Goal: Task Accomplishment & Management: Use online tool/utility

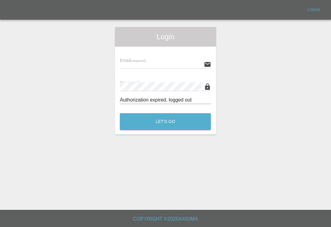
click at [180, 62] on input "text" at bounding box center [160, 64] width 81 height 9
type input "[EMAIL_ADDRESS][DOMAIN_NAME]"
click at [165, 122] on button "Let's Go" at bounding box center [165, 121] width 91 height 17
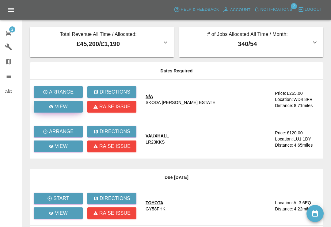
click at [65, 108] on p "View" at bounding box center [61, 106] width 13 height 7
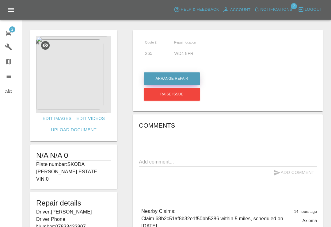
click at [183, 78] on button "Arrange Repair" at bounding box center [172, 78] width 56 height 13
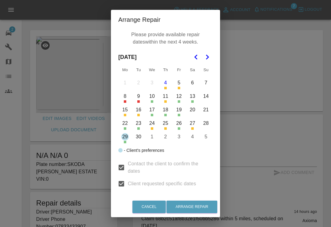
click at [154, 114] on button "17" at bounding box center [152, 109] width 13 height 13
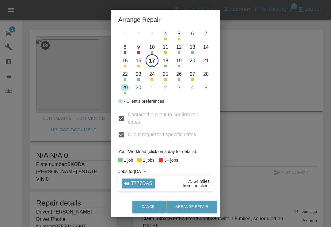
scroll to position [48, 0]
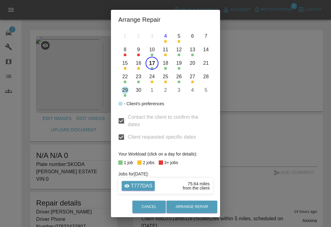
click at [153, 66] on button "17" at bounding box center [152, 63] width 13 height 13
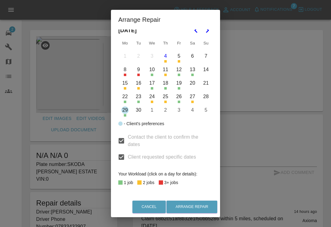
scroll to position [27, 0]
click at [243, 26] on div "Arrange Repair Please provide available repair dates within the next 4 weeks. […" at bounding box center [165, 113] width 331 height 227
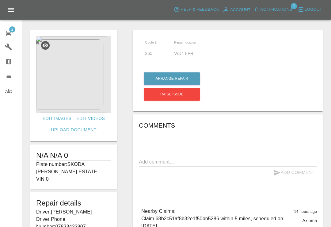
click at [11, 33] on icon at bounding box center [9, 33] width 6 height 5
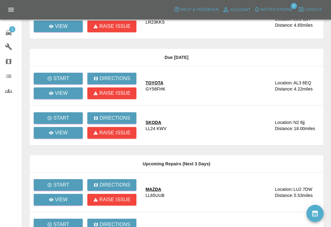
scroll to position [120, 0]
click at [72, 95] on link "View" at bounding box center [58, 93] width 49 height 12
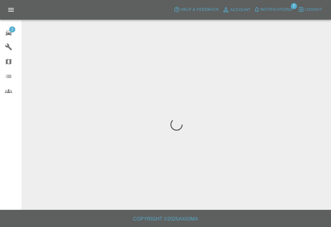
scroll to position [10, 0]
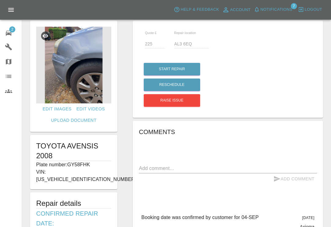
click at [261, 13] on button "Notifications" at bounding box center [274, 10] width 42 height 10
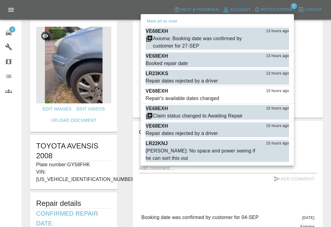
click at [281, 79] on button "Mark as read" at bounding box center [275, 81] width 27 height 7
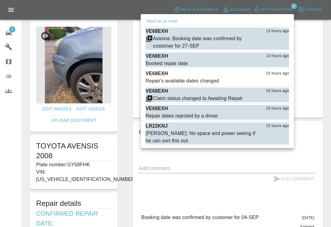
click at [280, 81] on button "Mark as read" at bounding box center [275, 81] width 27 height 7
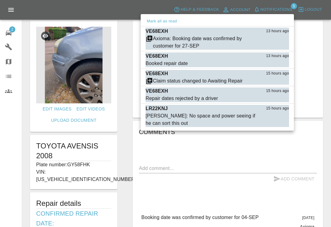
click at [165, 78] on div "Claim status changed to Awaiting Repair" at bounding box center [198, 80] width 90 height 7
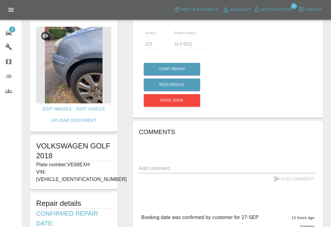
type input "180"
type input "Tn255ju"
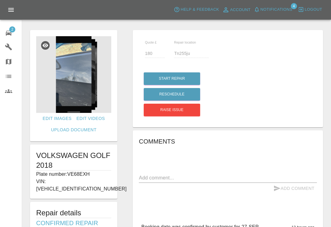
click at [260, 11] on icon "button" at bounding box center [257, 9] width 6 height 6
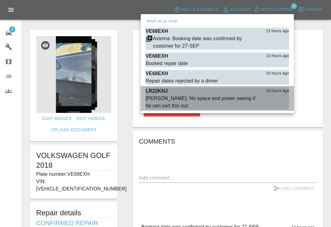
click at [281, 106] on button "Mark as read" at bounding box center [275, 106] width 27 height 7
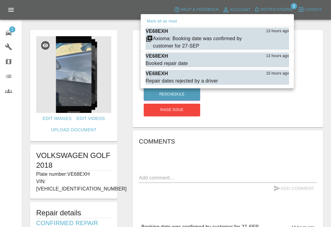
click at [281, 80] on button "Mark as read" at bounding box center [275, 81] width 27 height 7
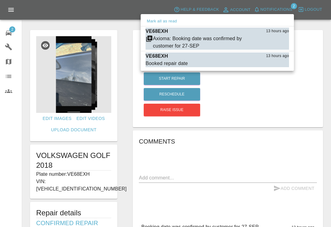
click at [281, 62] on button "Mark as read" at bounding box center [275, 63] width 27 height 7
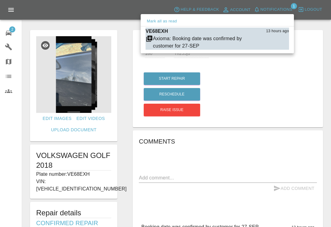
click at [316, 25] on div at bounding box center [165, 113] width 331 height 227
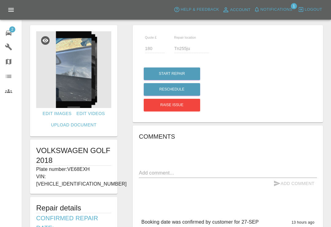
scroll to position [3, 0]
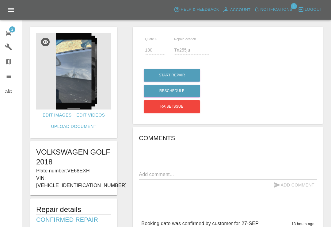
click at [13, 31] on span "2" at bounding box center [12, 29] width 6 height 6
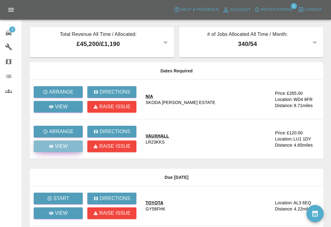
click at [72, 146] on link "View" at bounding box center [58, 147] width 49 height 12
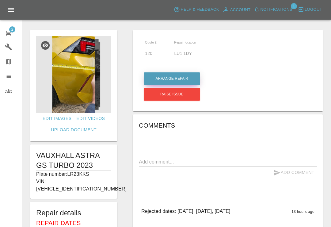
click at [189, 80] on button "Arrange Repair" at bounding box center [172, 78] width 56 height 13
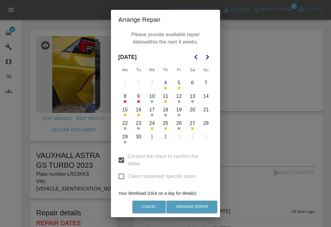
click at [211, 55] on icon "Go to the Next Month" at bounding box center [207, 56] width 7 height 7
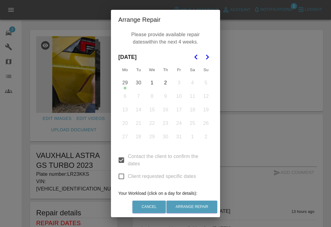
click at [125, 178] on input "Client requested specific dates" at bounding box center [121, 176] width 13 height 13
checkbox input "true"
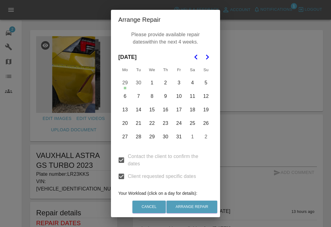
click at [182, 98] on button "10" at bounding box center [179, 96] width 13 height 13
click at [203, 207] on button "Arrange Repair" at bounding box center [192, 207] width 51 height 13
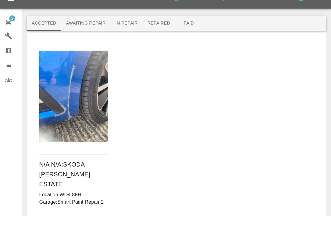
scroll to position [22, 0]
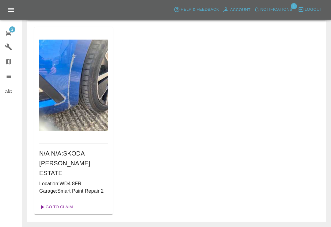
click at [59, 202] on link "Go To Claim" at bounding box center [56, 207] width 38 height 10
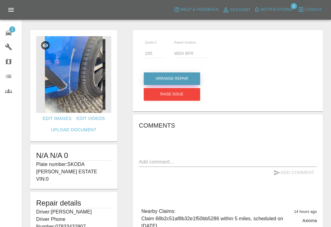
click at [189, 79] on button "Arrange Repair" at bounding box center [172, 78] width 56 height 13
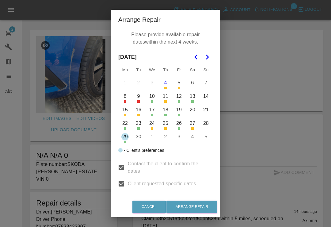
click at [207, 54] on icon "Go to the Next Month" at bounding box center [207, 56] width 7 height 7
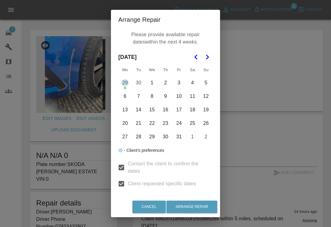
click at [197, 56] on icon "Go to the Previous Month" at bounding box center [196, 56] width 7 height 7
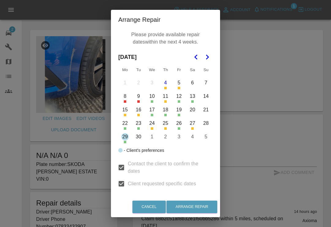
click at [128, 140] on button "29" at bounding box center [125, 136] width 13 height 13
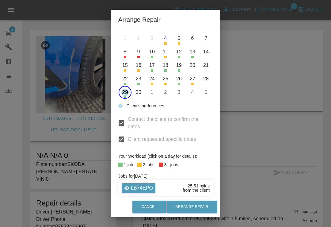
scroll to position [44, 0]
click at [126, 94] on button "29" at bounding box center [125, 93] width 13 height 13
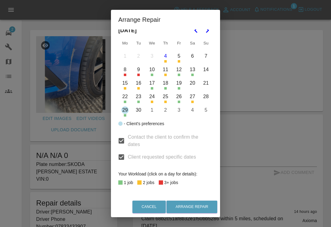
scroll to position [17, 0]
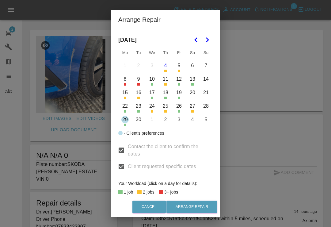
click at [253, 48] on div "Arrange Repair Please provide available repair dates within the next 4 weeks. […" at bounding box center [165, 113] width 331 height 227
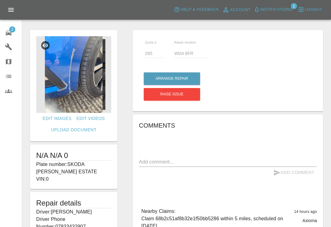
click at [260, 26] on div at bounding box center [177, 17] width 300 height 20
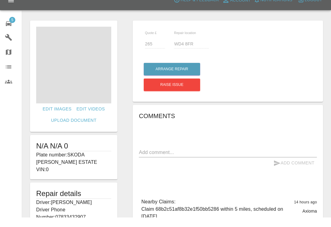
scroll to position [10, 0]
